Goal: Information Seeking & Learning: Learn about a topic

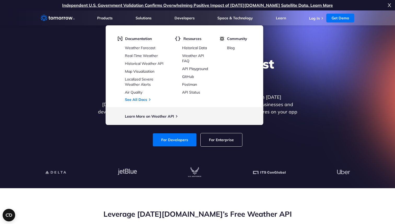
click at [309, 78] on div "Explore the World’s Best Weather API Get reliable and precise weather data thro…" at bounding box center [198, 101] width 322 height 111
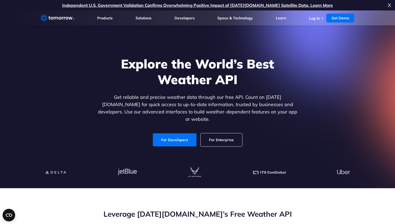
click at [390, 4] on span "X" at bounding box center [389, 5] width 3 height 10
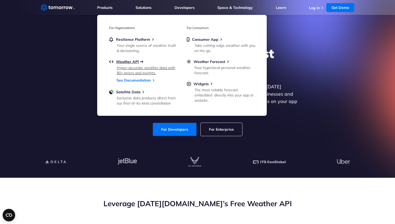
click at [134, 62] on span "Weather API" at bounding box center [127, 61] width 23 height 5
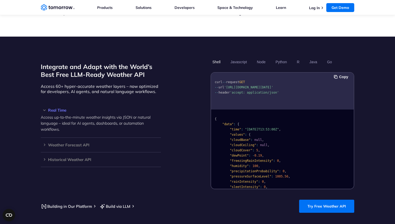
scroll to position [416, 0]
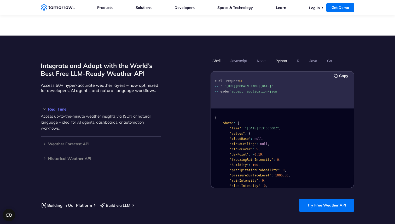
click at [283, 56] on button "Python" at bounding box center [281, 60] width 15 height 9
click at [45, 142] on h3 "Weather Forecast API" at bounding box center [101, 144] width 120 height 4
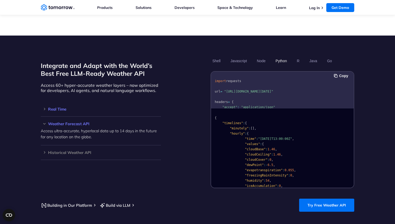
click at [45, 105] on div "Real Time Access up-to-the-minute weather insights via JSON or natural language…" at bounding box center [101, 109] width 120 height 15
click at [45, 107] on h3 "Real Time" at bounding box center [101, 109] width 120 height 4
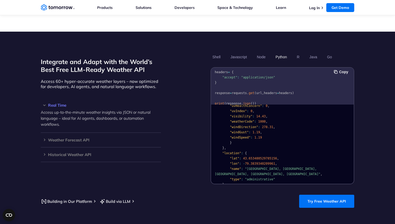
scroll to position [26, 0]
click at [60, 103] on h3 "Real Time" at bounding box center [101, 105] width 120 height 4
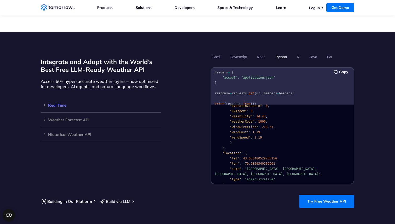
click at [60, 103] on h3 "Real Time" at bounding box center [101, 105] width 120 height 4
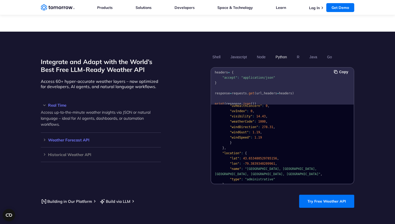
click at [45, 138] on h3 "Weather Forecast API" at bounding box center [101, 140] width 120 height 4
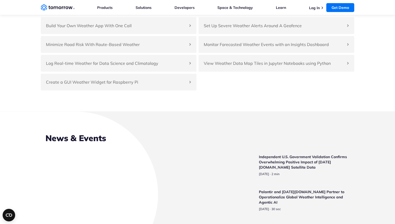
scroll to position [1213, 0]
